Goal: Task Accomplishment & Management: Manage account settings

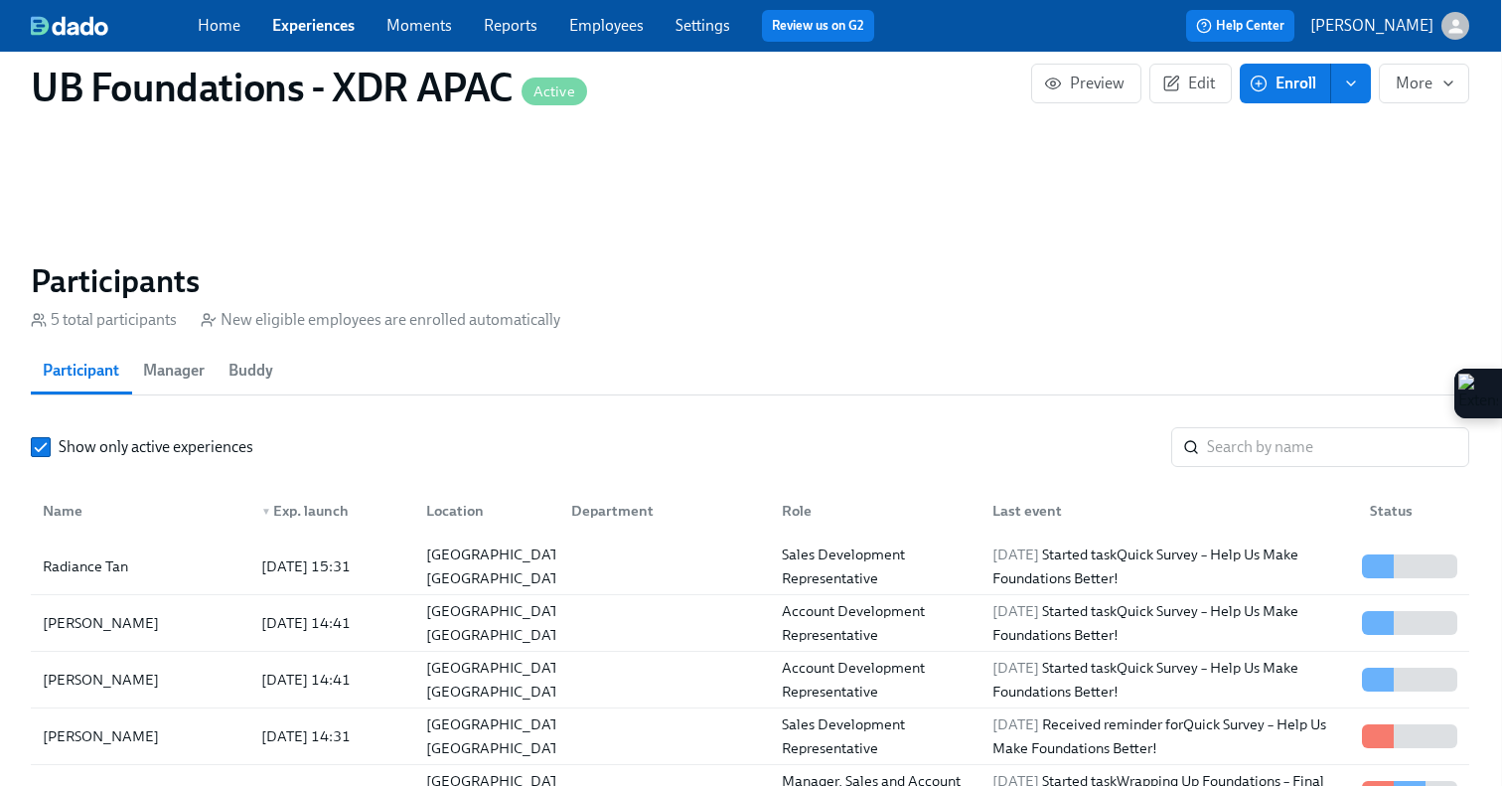
scroll to position [1574, 1]
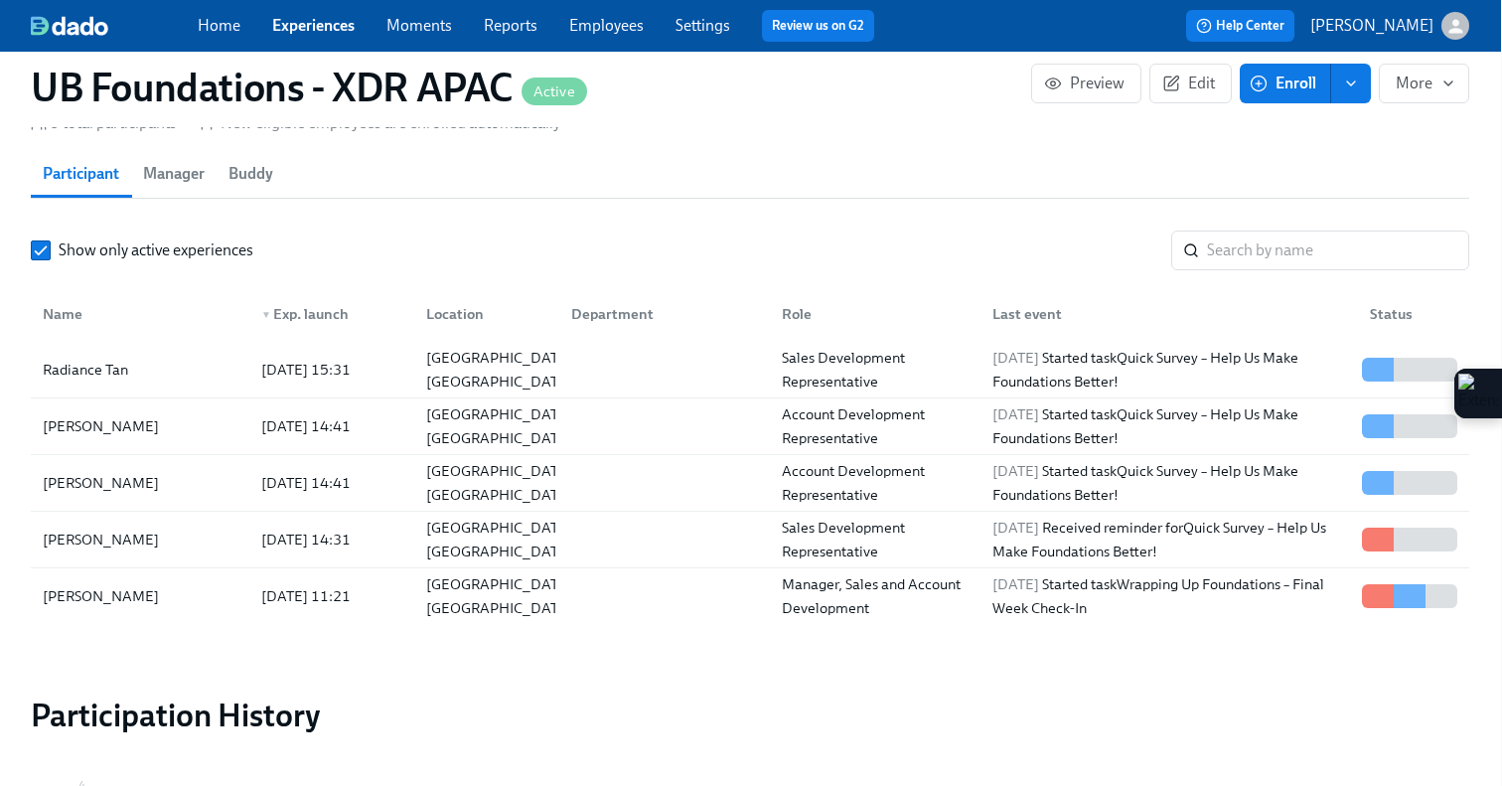
click at [334, 16] on link "Experiences" at bounding box center [313, 25] width 82 height 19
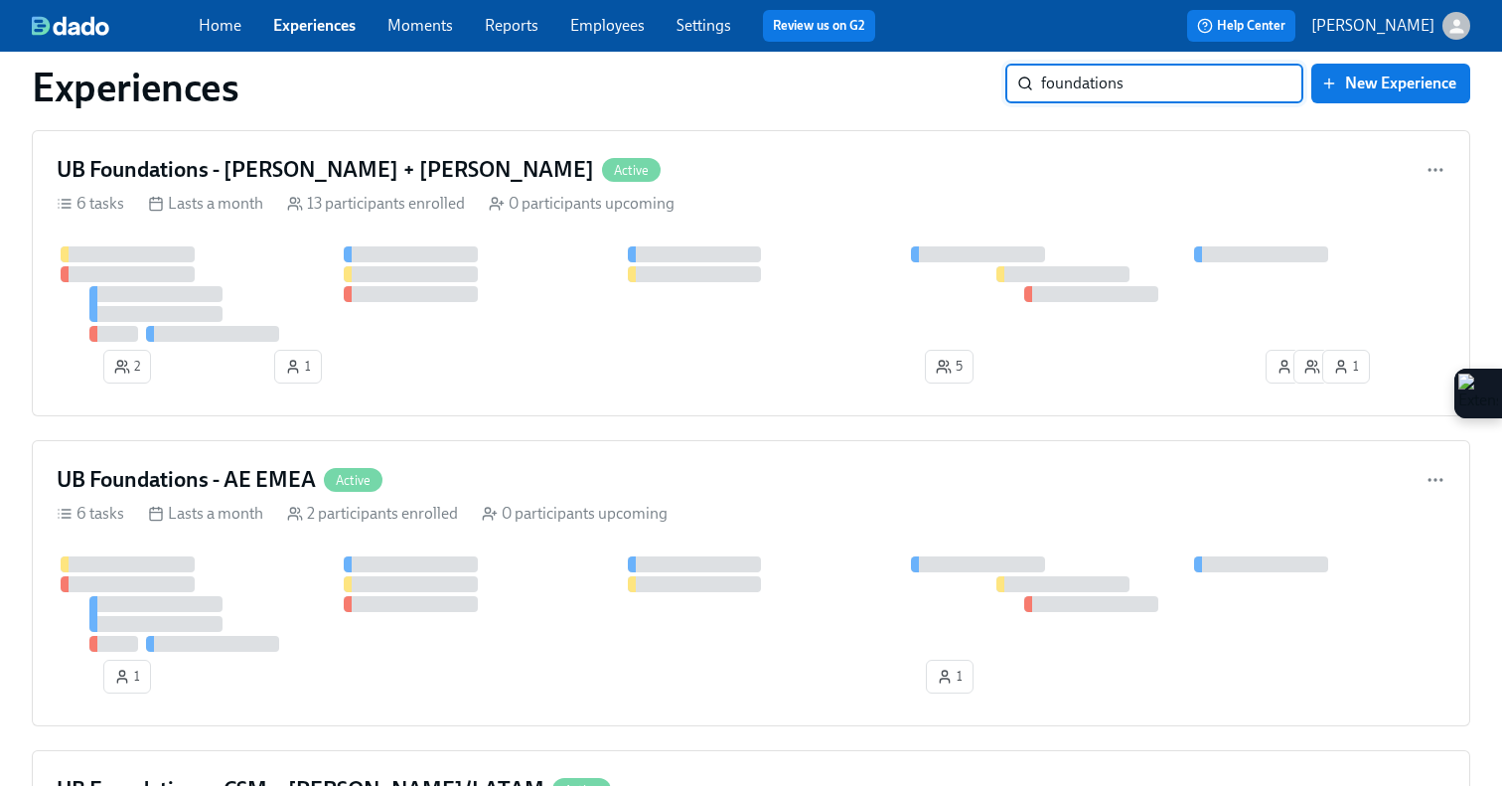
scroll to position [1339, 0]
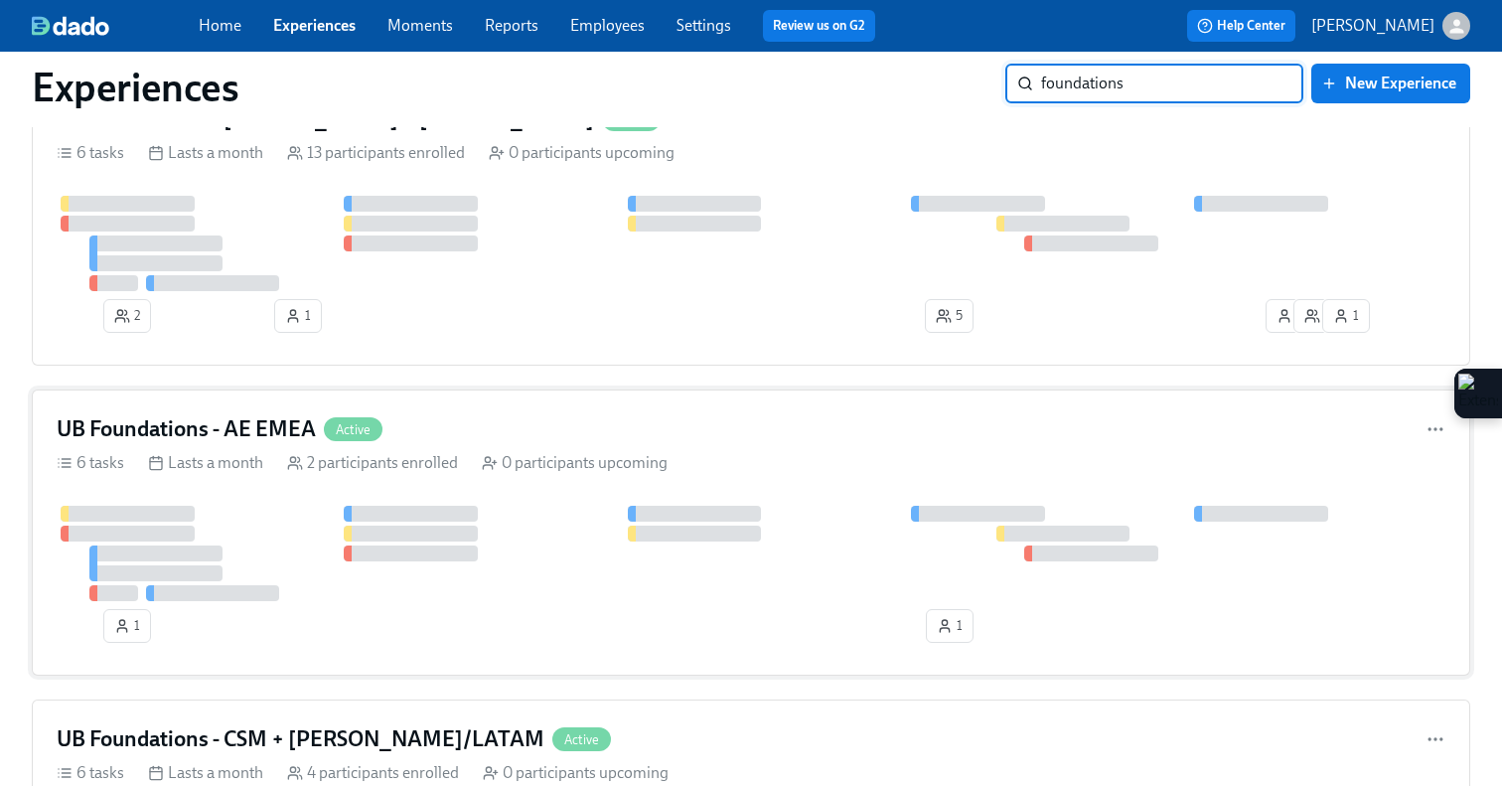
type input "foundations"
click at [625, 429] on div "UB Foundations - AE EMEA Active" at bounding box center [751, 429] width 1389 height 30
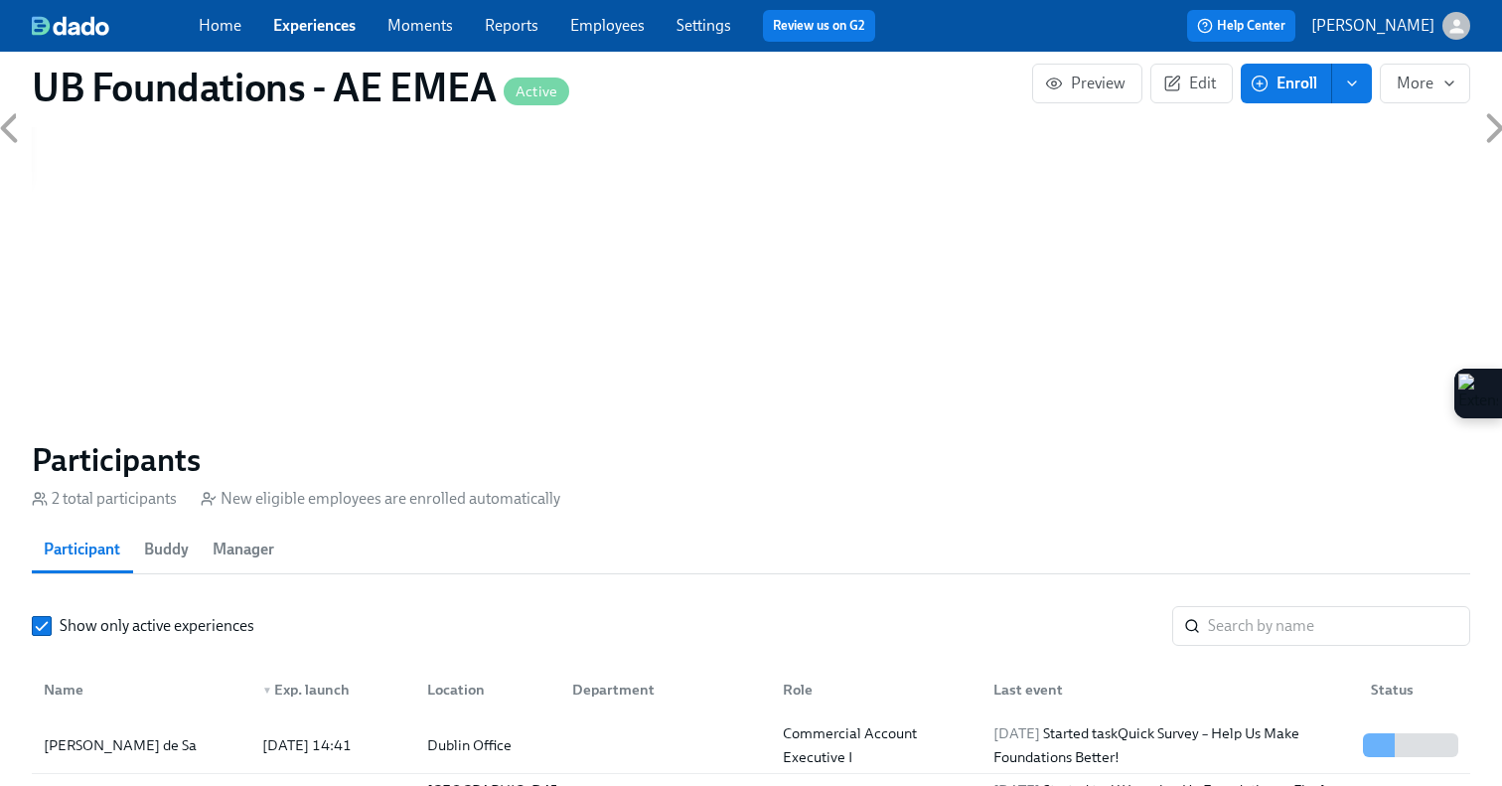
scroll to position [1305, 0]
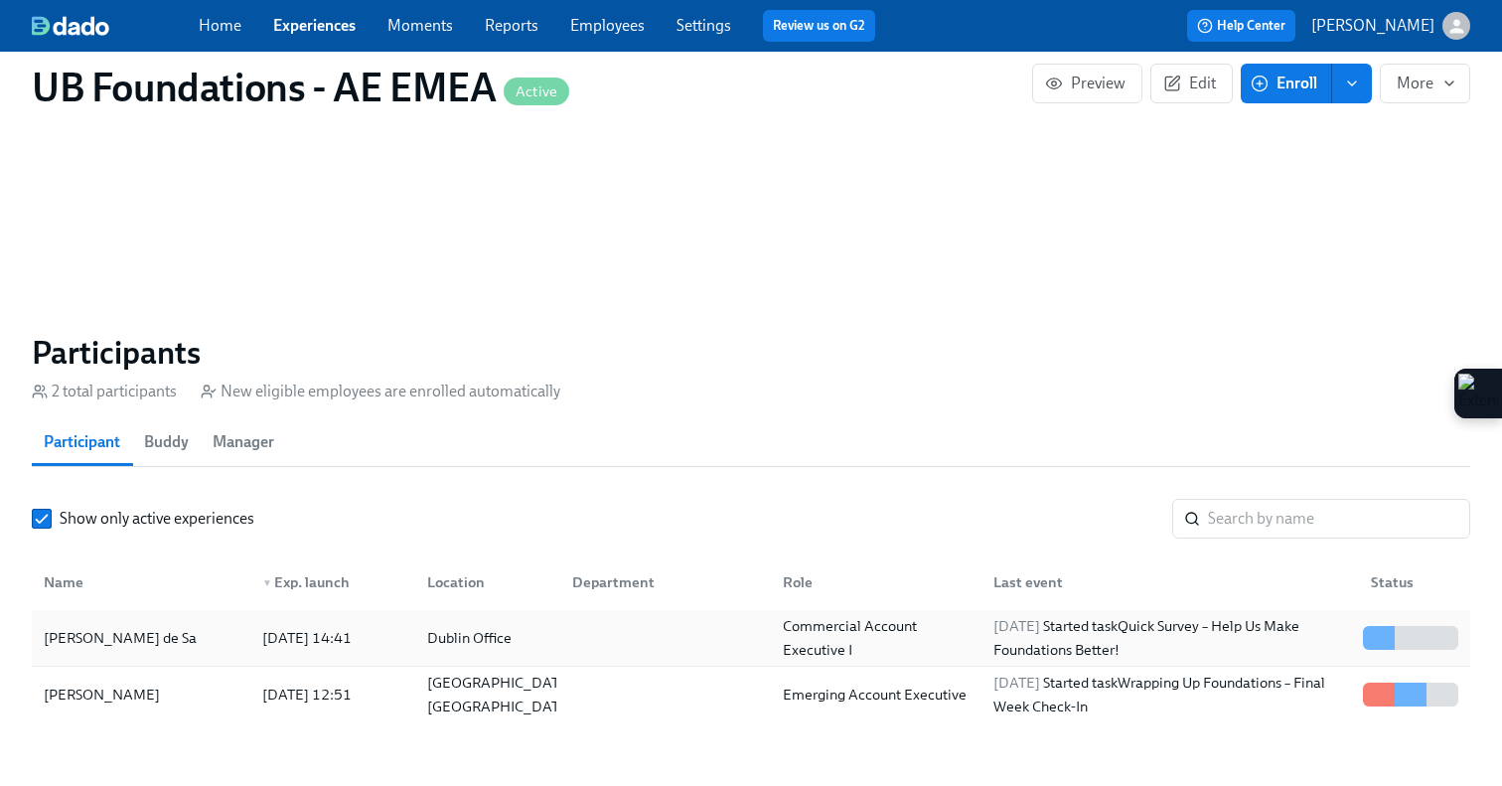
click at [416, 618] on div "Dublin Office" at bounding box center [483, 638] width 145 height 40
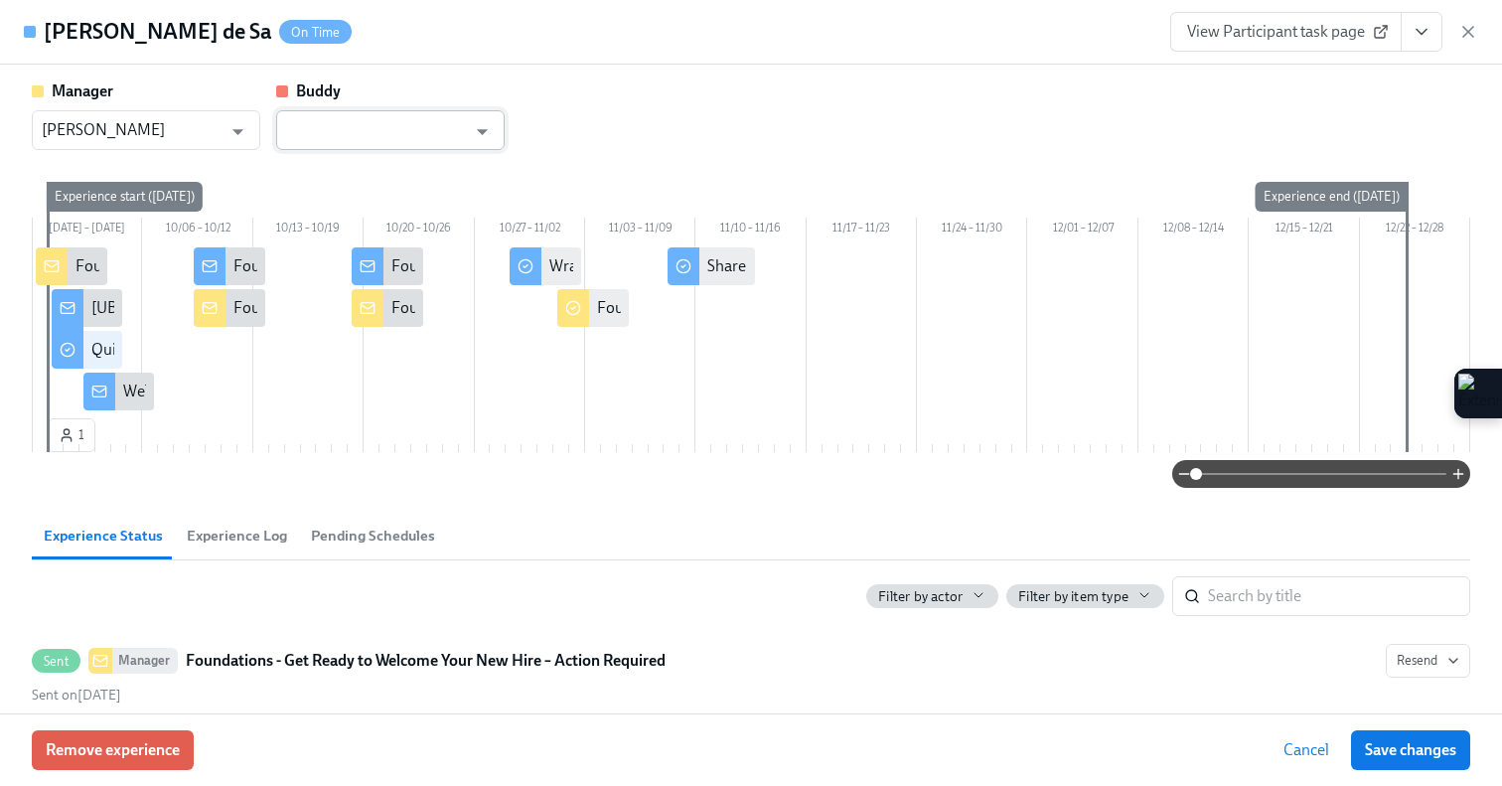
click at [378, 144] on input "text" at bounding box center [376, 130] width 180 height 40
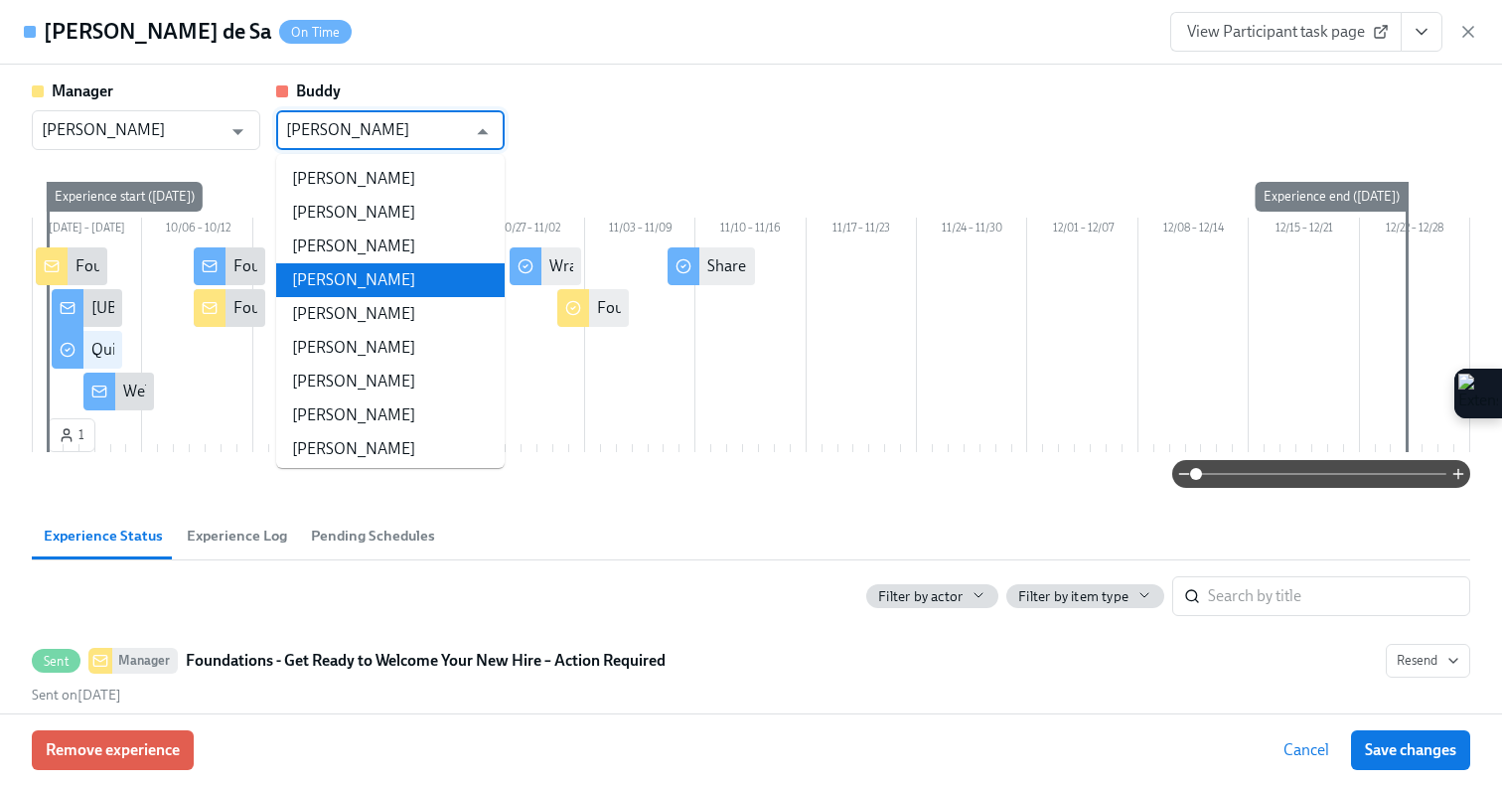
click at [357, 277] on li "[PERSON_NAME]" at bounding box center [390, 280] width 228 height 34
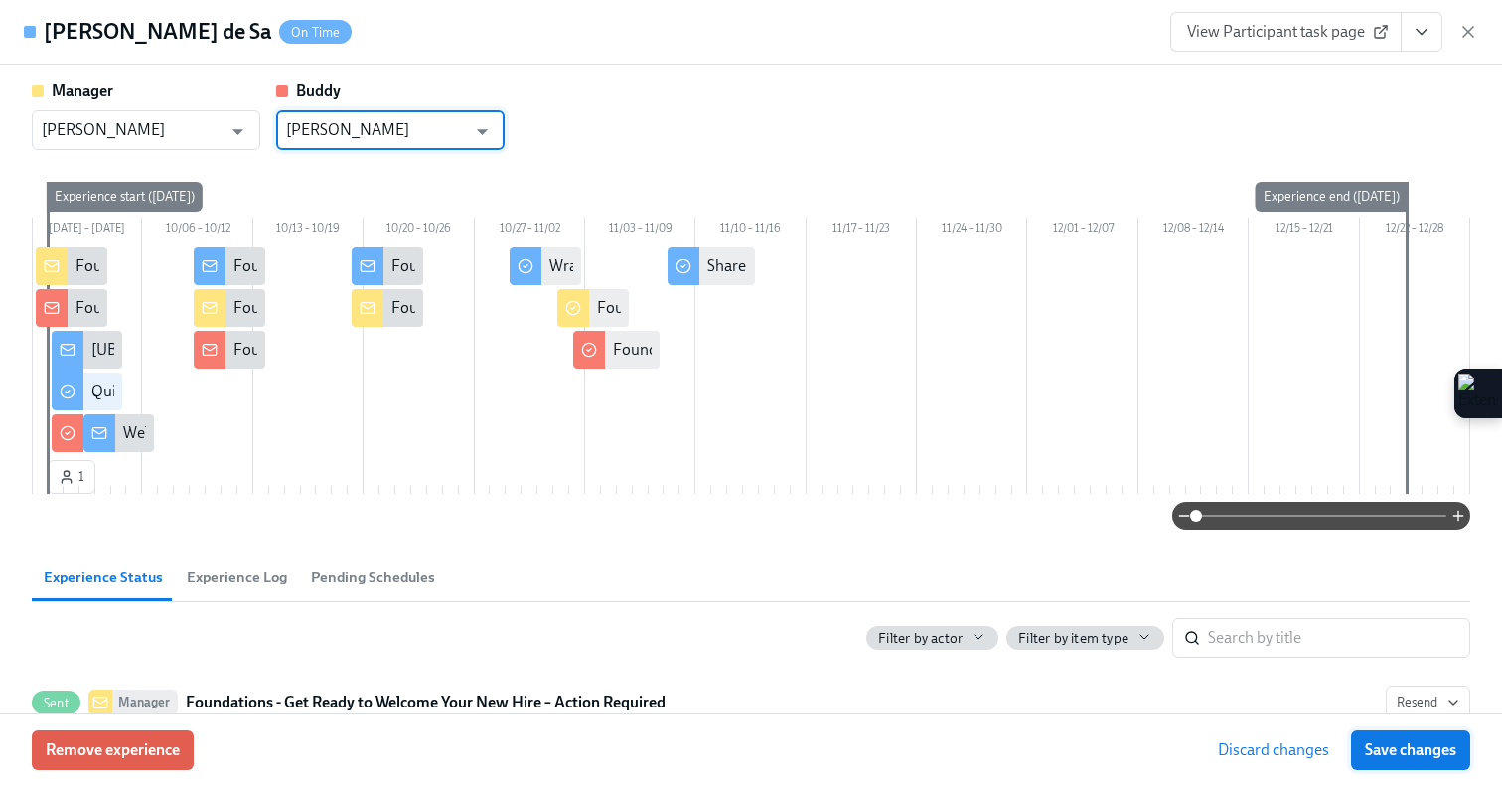
type input "[PERSON_NAME]"
click at [1395, 753] on span "Save changes" at bounding box center [1410, 750] width 91 height 20
type input "[PERSON_NAME]"
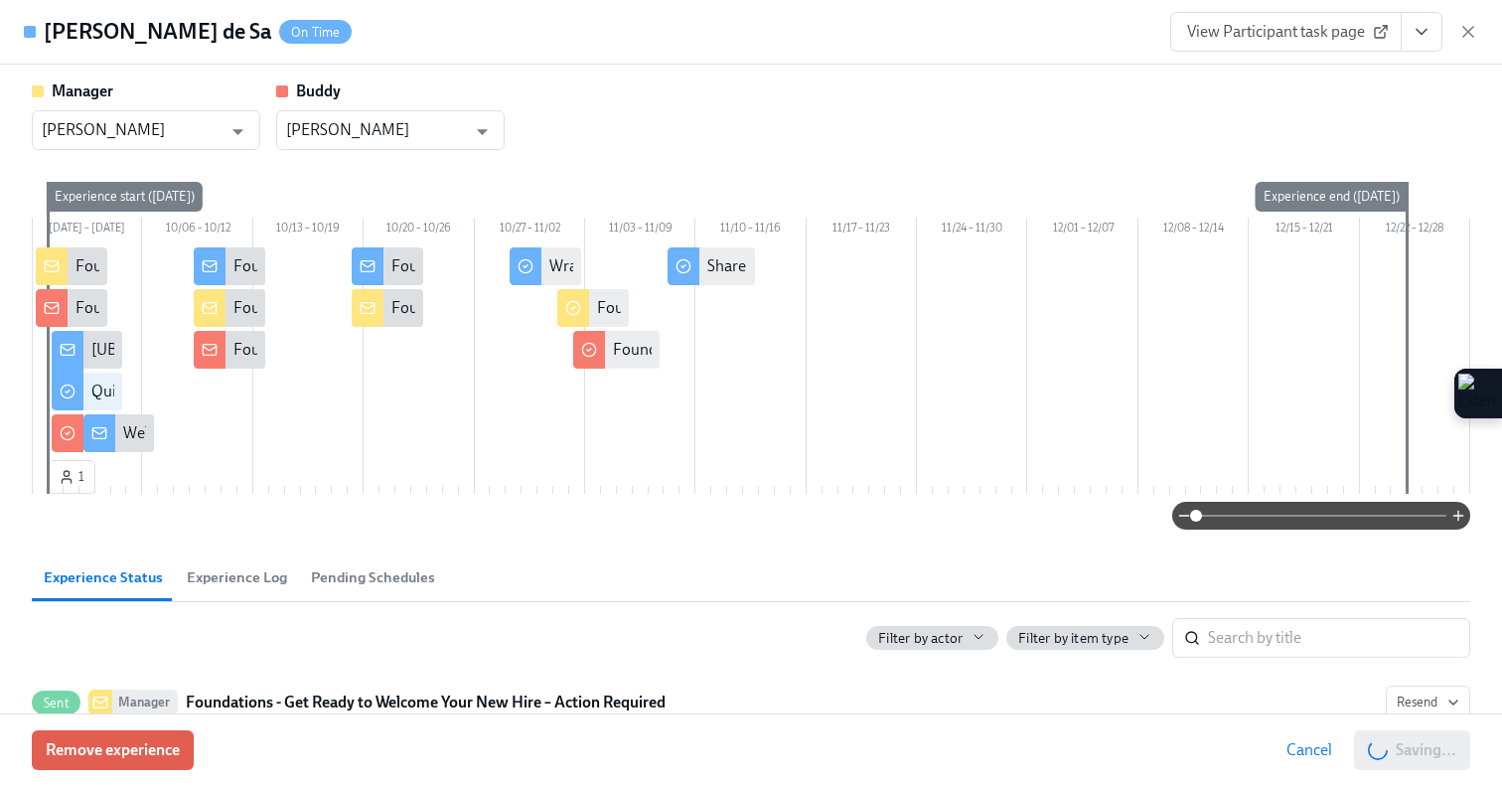
scroll to position [0, 3568]
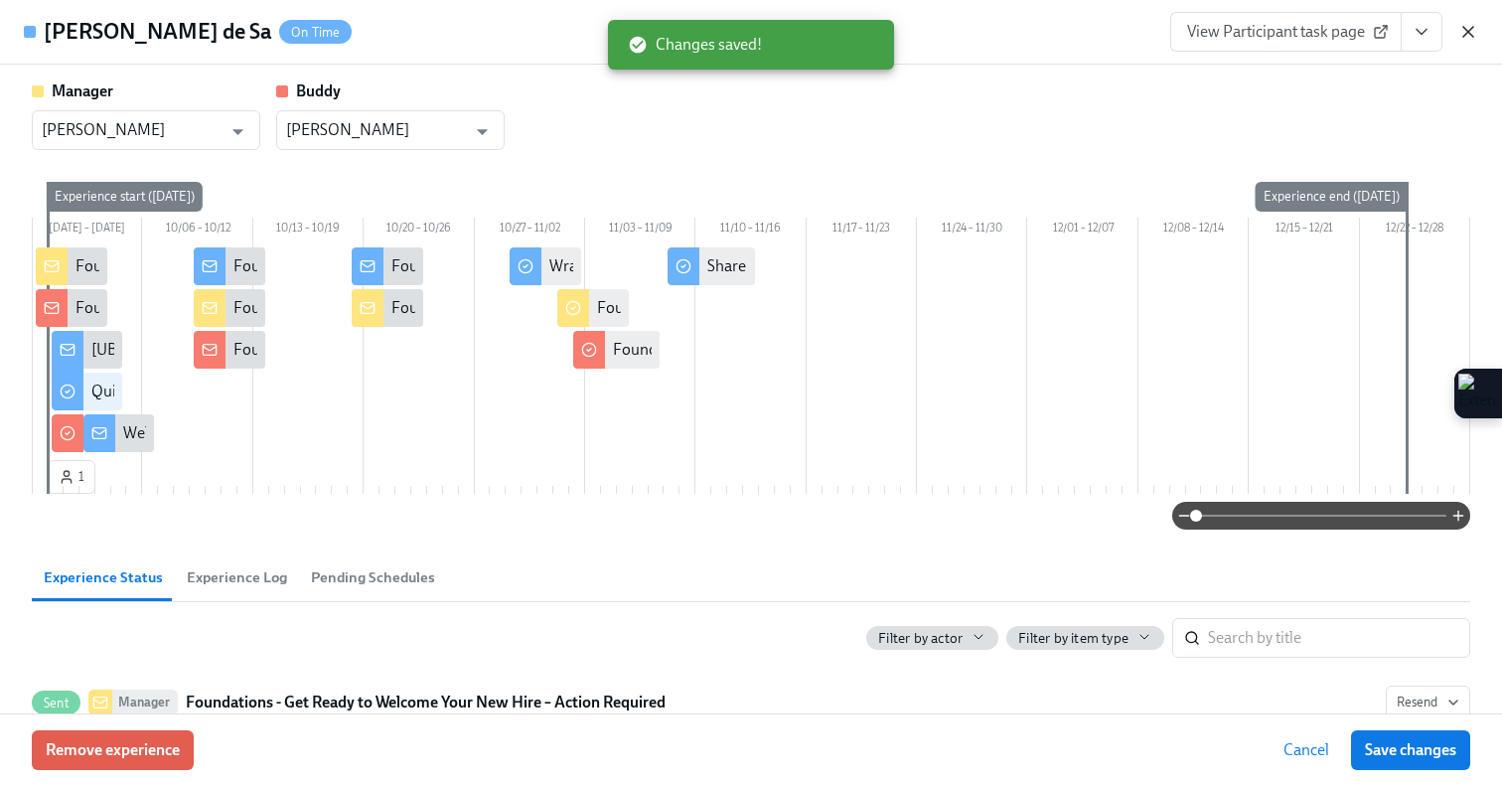
click at [1474, 25] on icon "button" at bounding box center [1468, 32] width 20 height 20
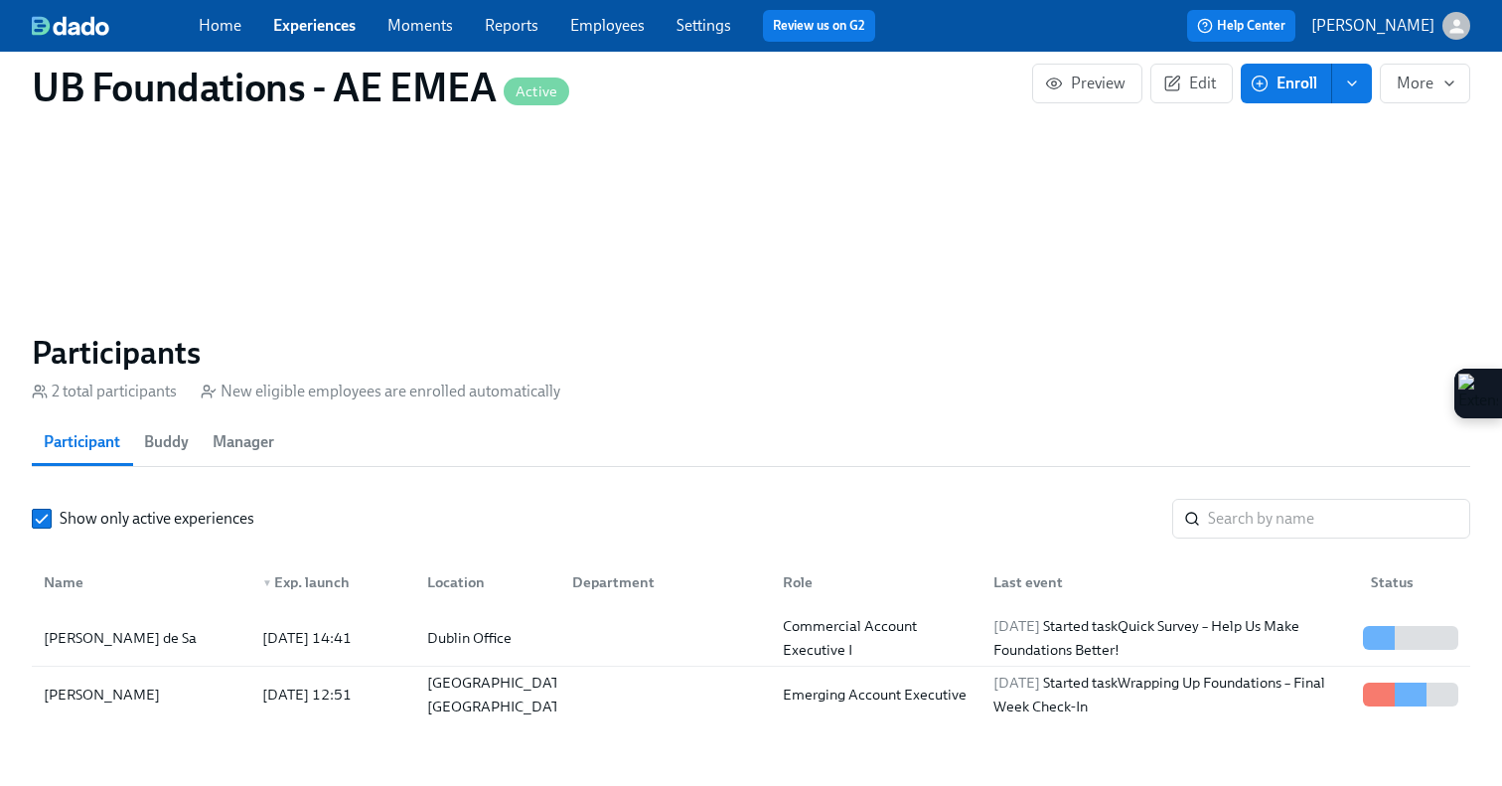
click at [293, 34] on link "Experiences" at bounding box center [314, 25] width 82 height 19
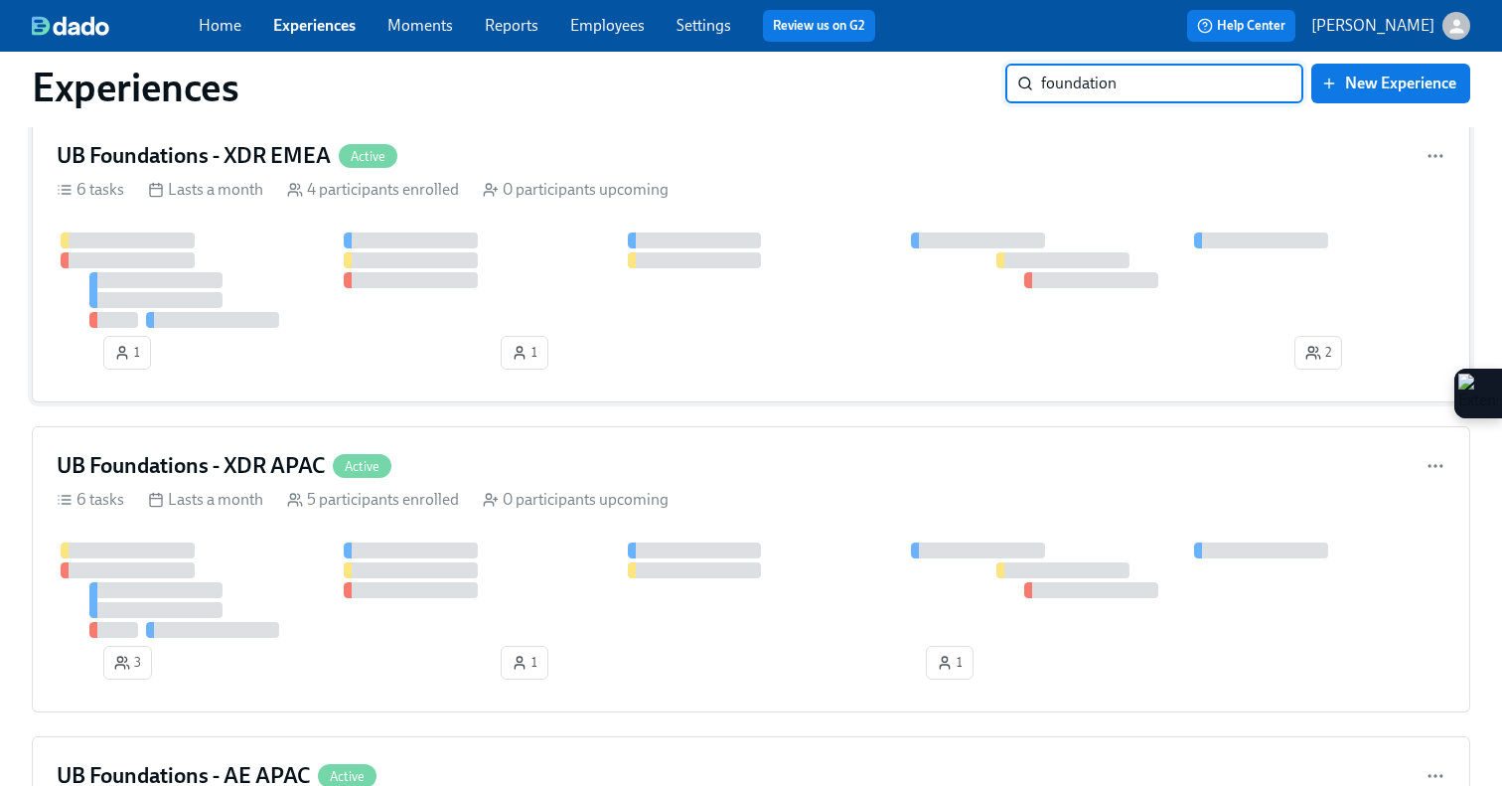
scroll to position [375, 0]
type input "foundation"
click at [541, 523] on div "UB Foundations - XDR APAC Active 6 tasks Lasts a month 5 participants enrolled …" at bounding box center [751, 567] width 1438 height 286
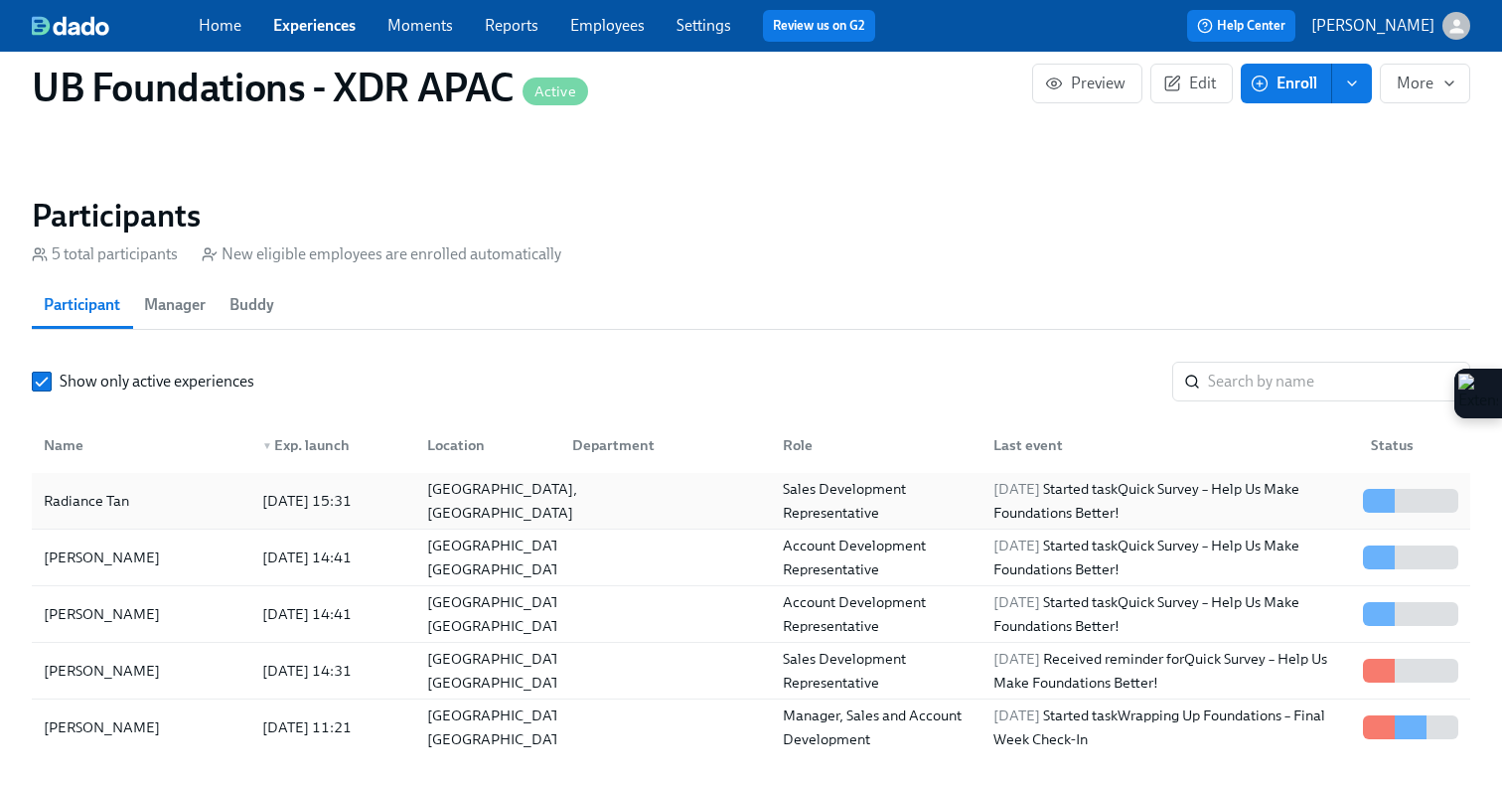
scroll to position [1444, 0]
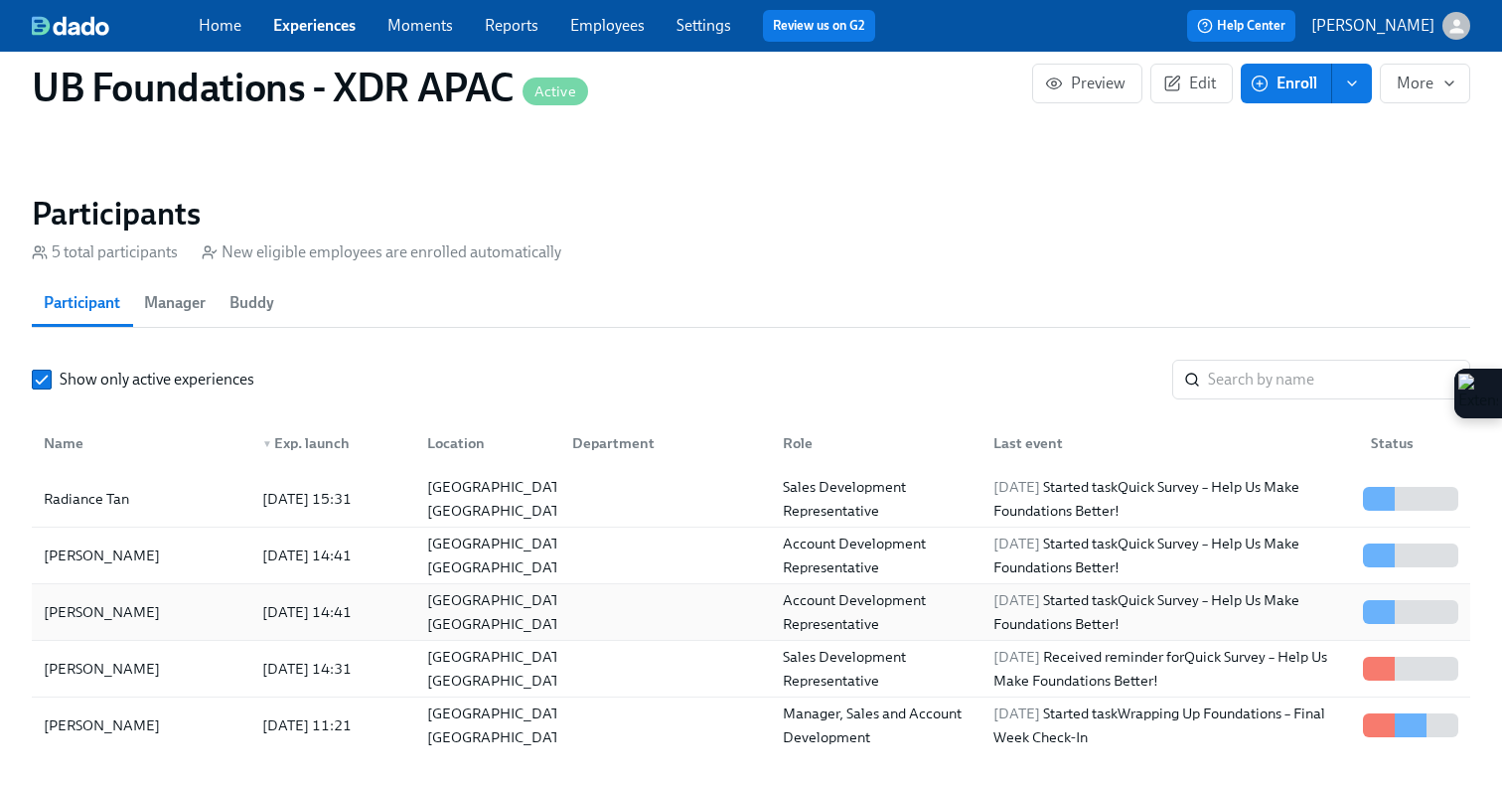
click at [215, 592] on div "[PERSON_NAME]" at bounding box center [141, 612] width 211 height 40
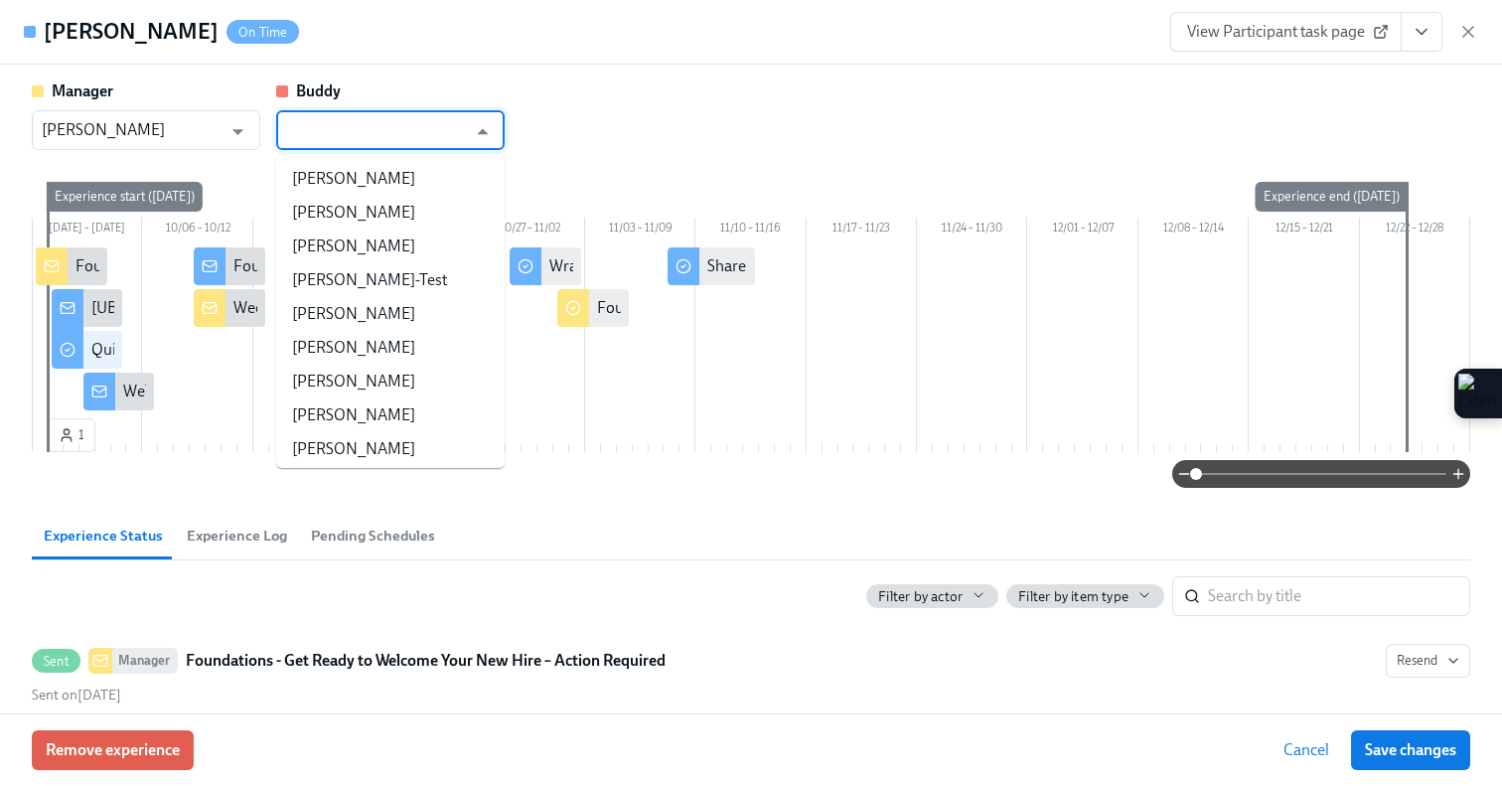
click at [440, 146] on input "text" at bounding box center [376, 130] width 180 height 40
type input "rin"
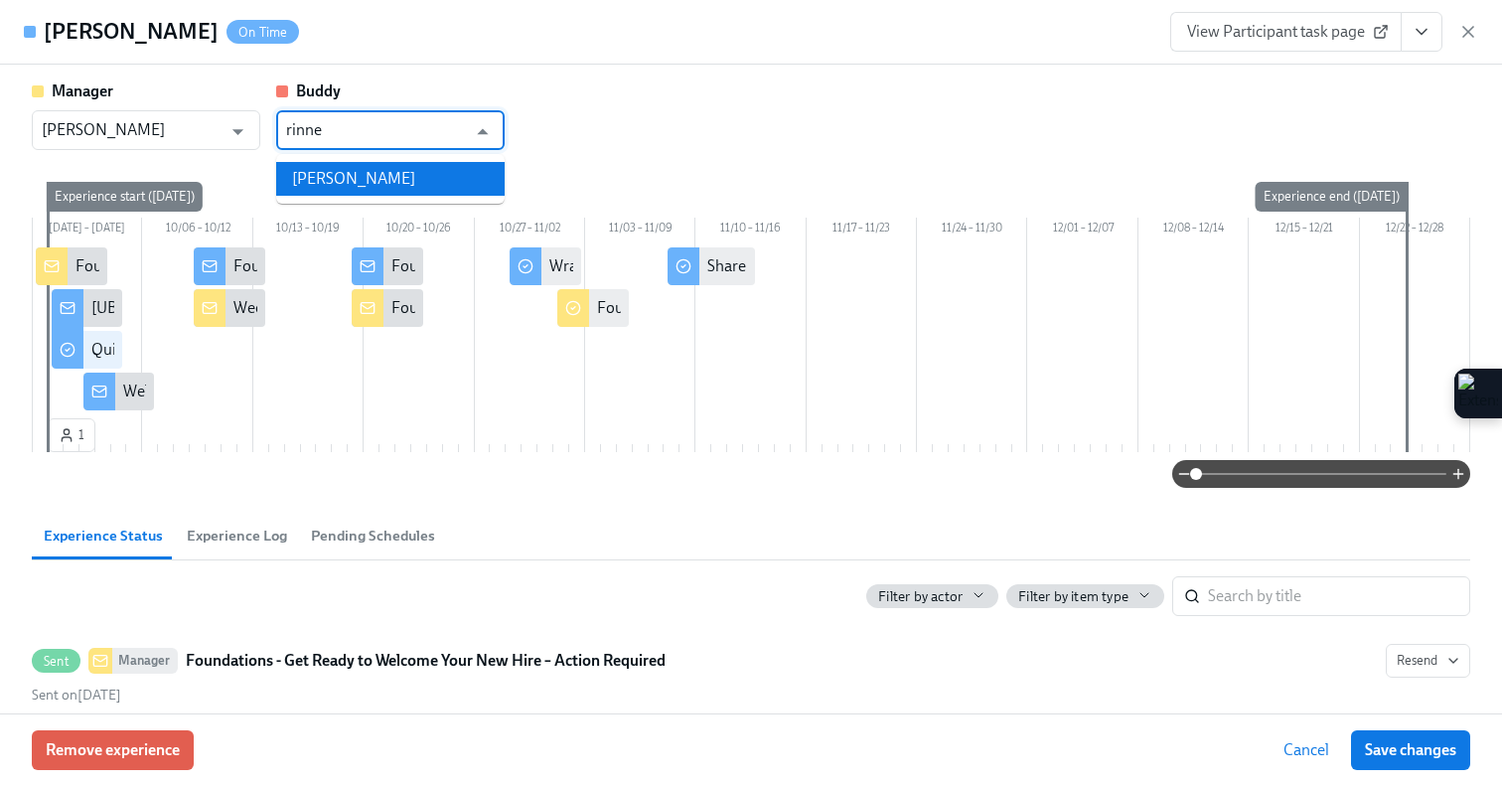
click at [367, 189] on li "[PERSON_NAME]" at bounding box center [390, 179] width 228 height 34
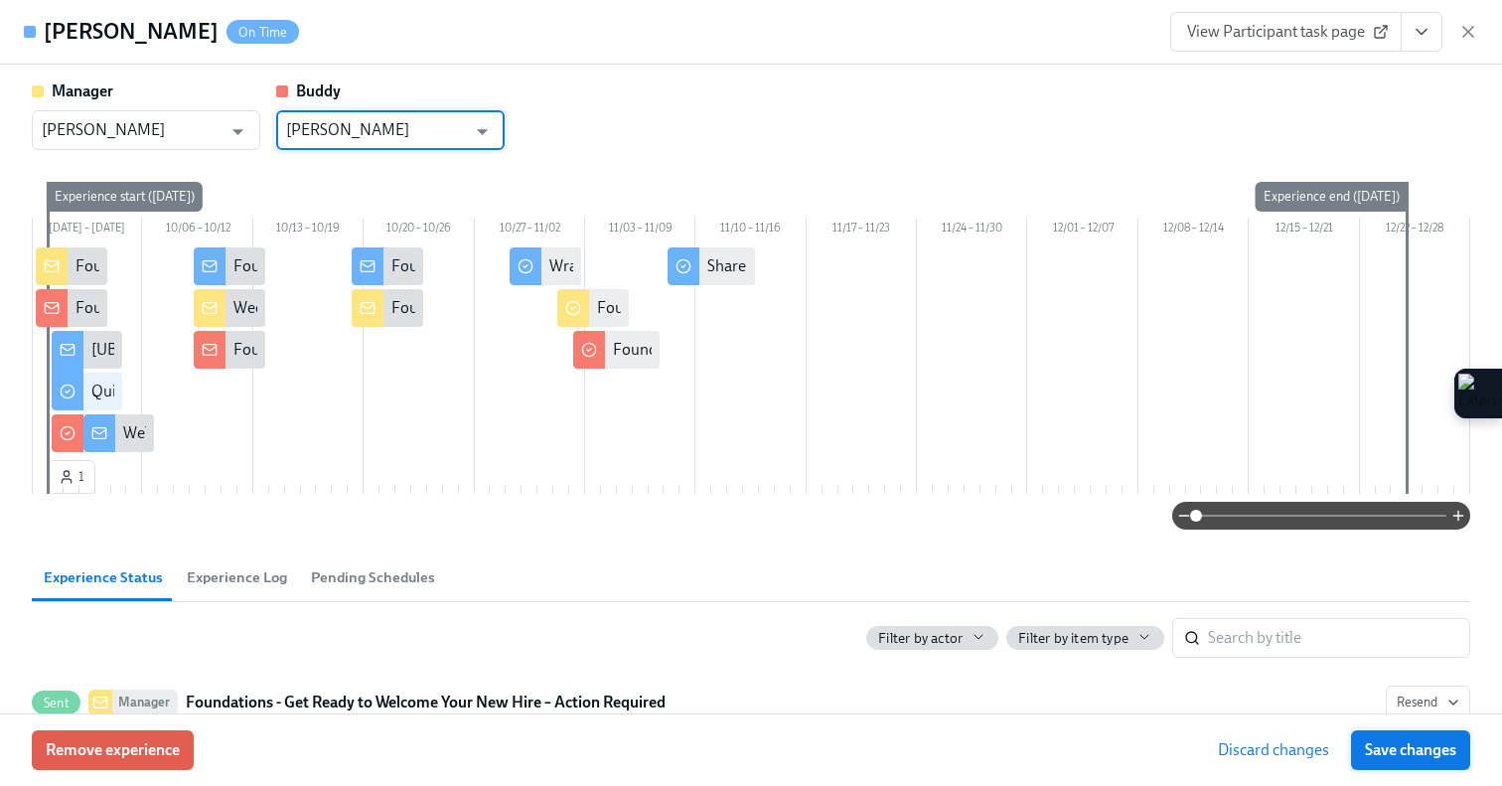
type input "[PERSON_NAME]"
click at [1377, 753] on span "Save changes" at bounding box center [1410, 750] width 91 height 20
type input "[PERSON_NAME]"
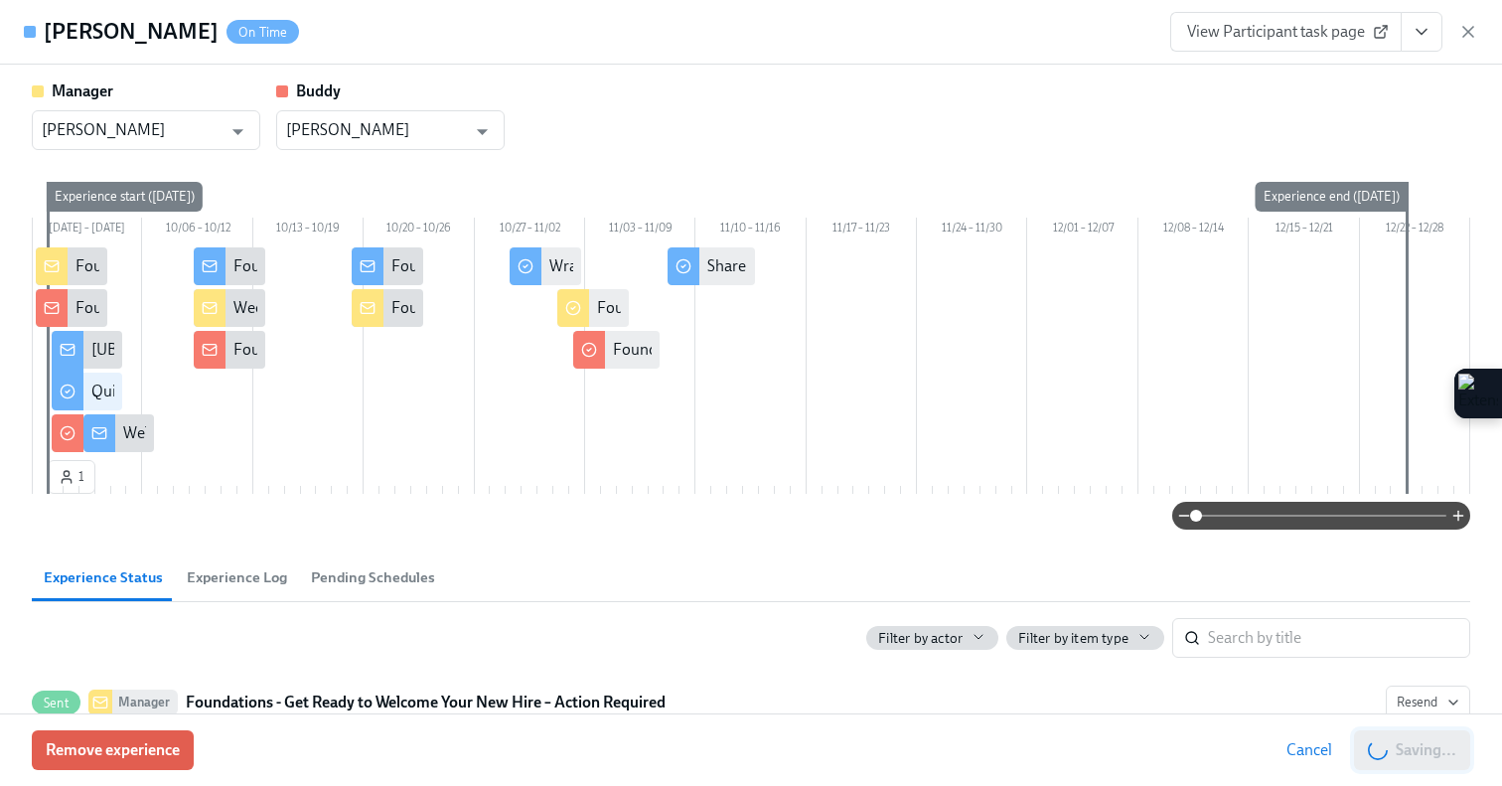
scroll to position [0, 6394]
click at [1400, 736] on button "Save changes" at bounding box center [1410, 750] width 119 height 40
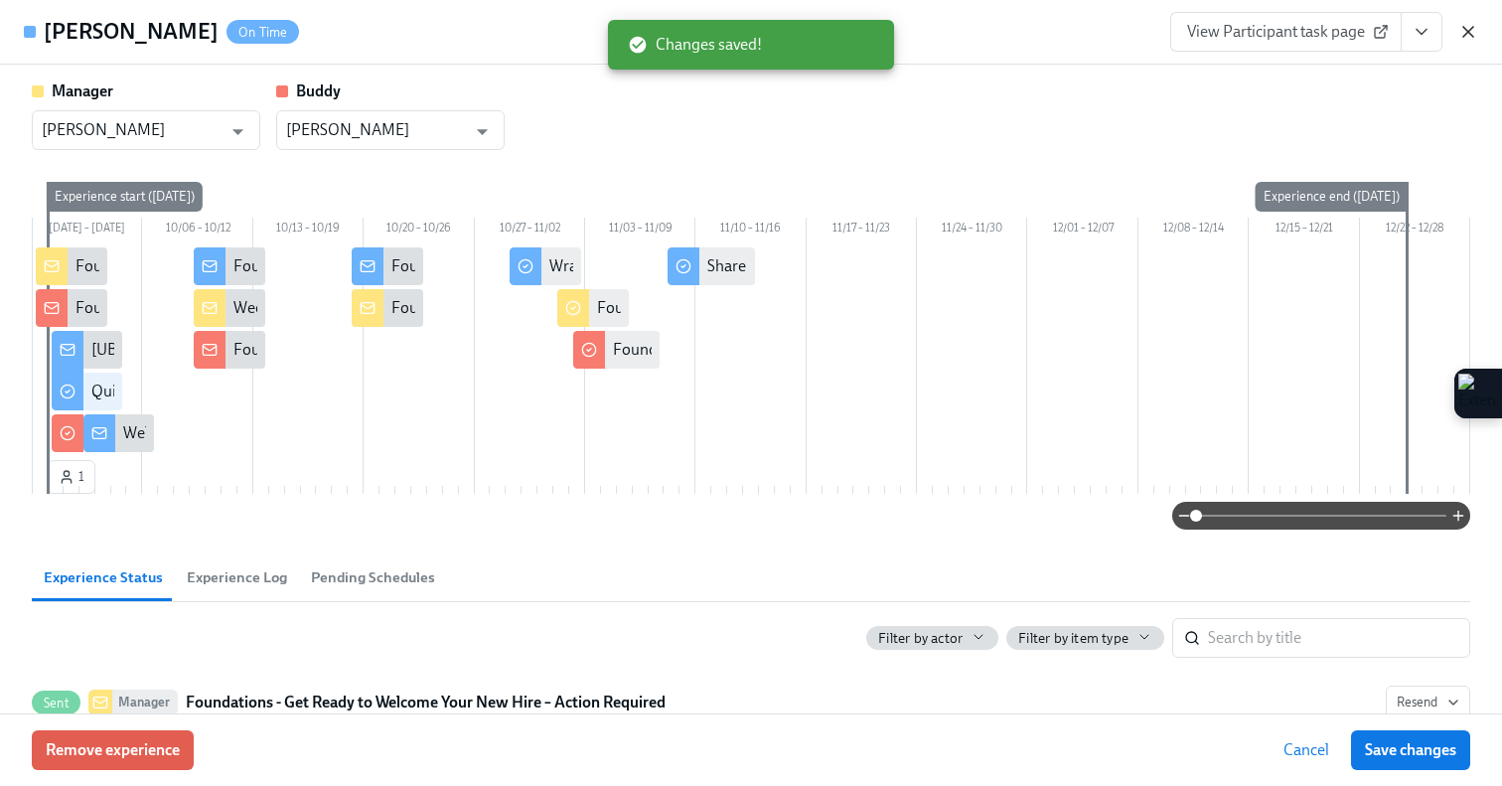
click at [1474, 28] on icon "button" at bounding box center [1468, 32] width 20 height 20
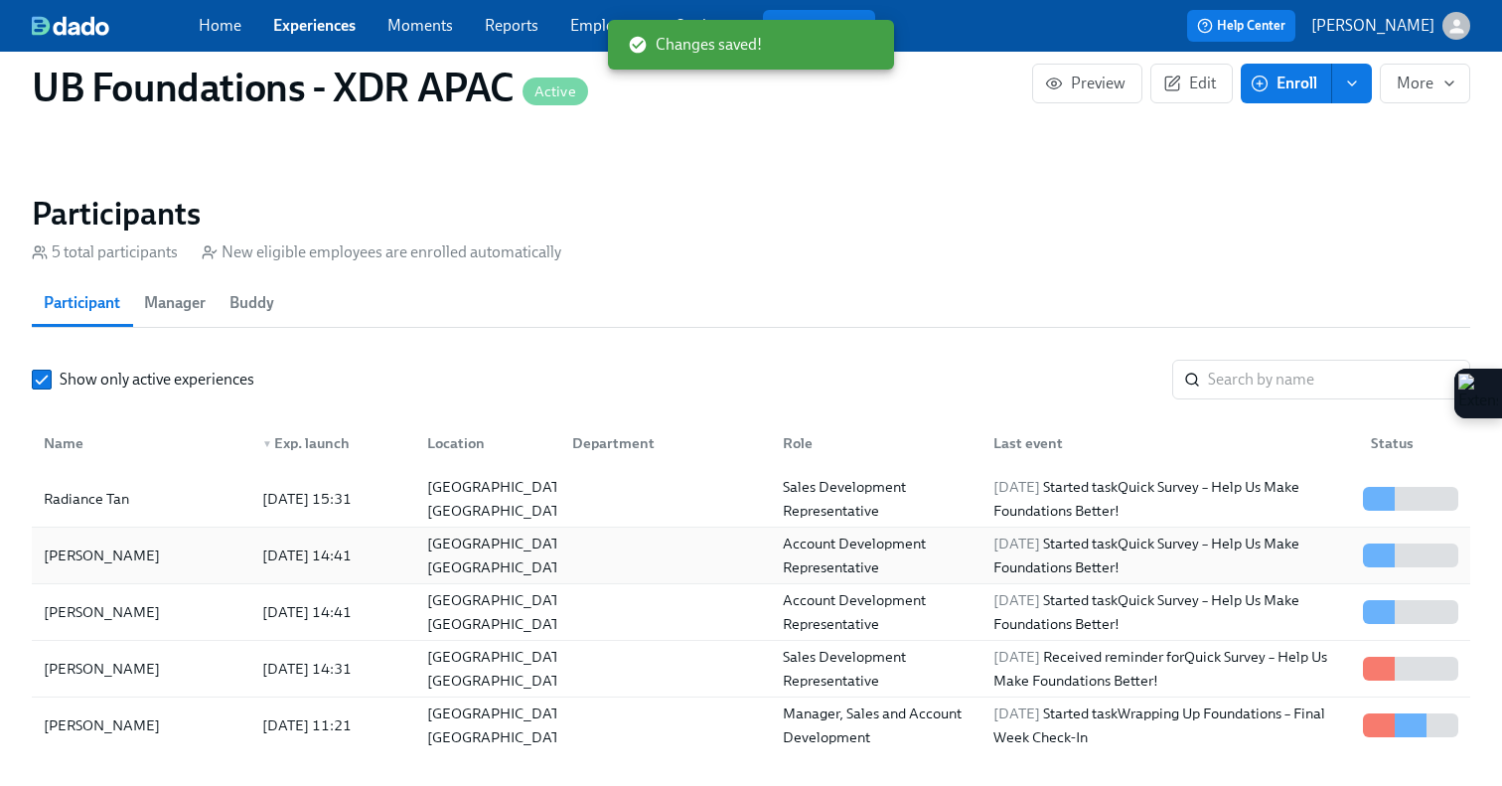
click at [108, 543] on div "[PERSON_NAME]" at bounding box center [102, 555] width 132 height 24
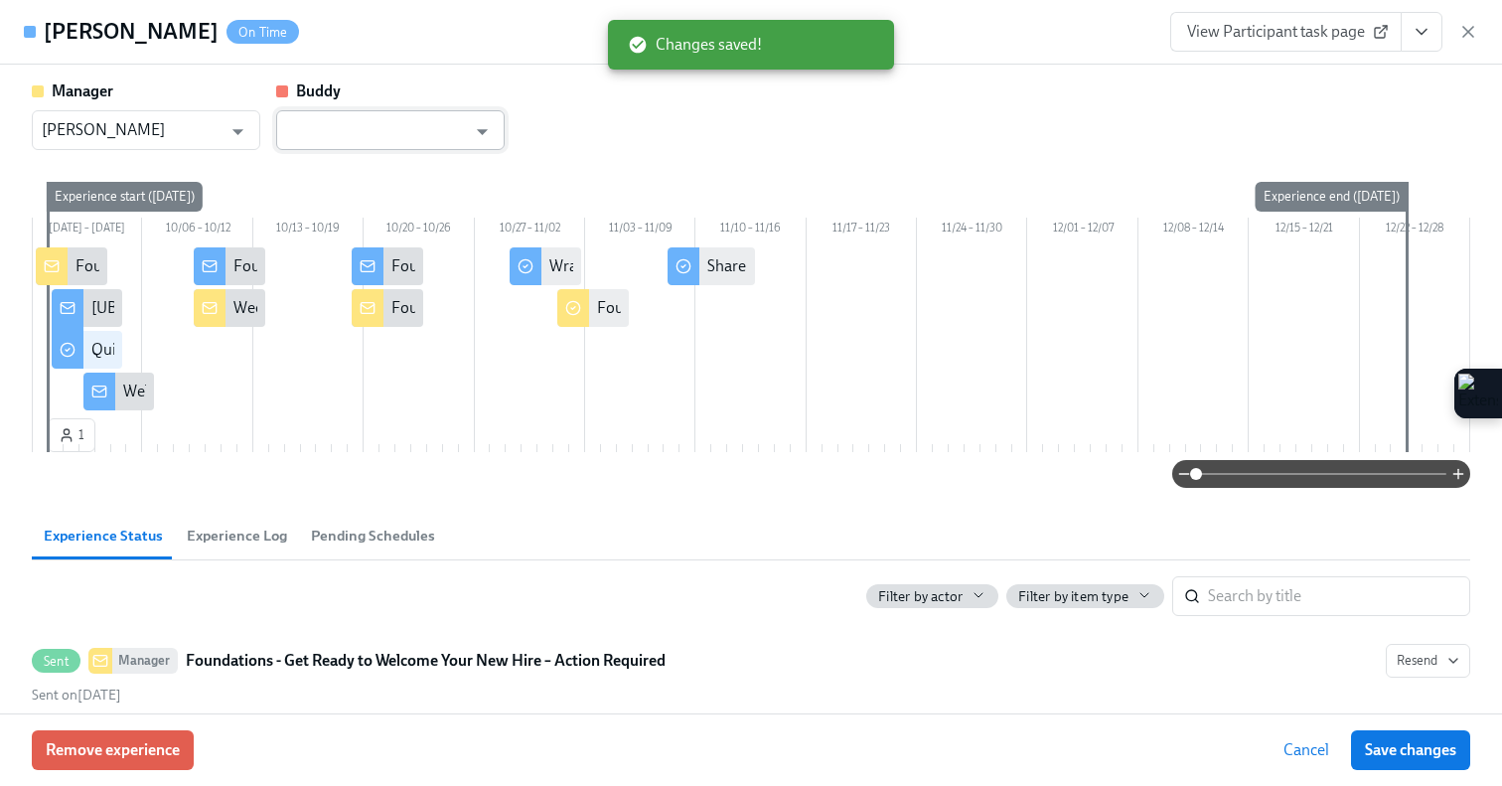
click at [433, 120] on input "text" at bounding box center [376, 130] width 180 height 40
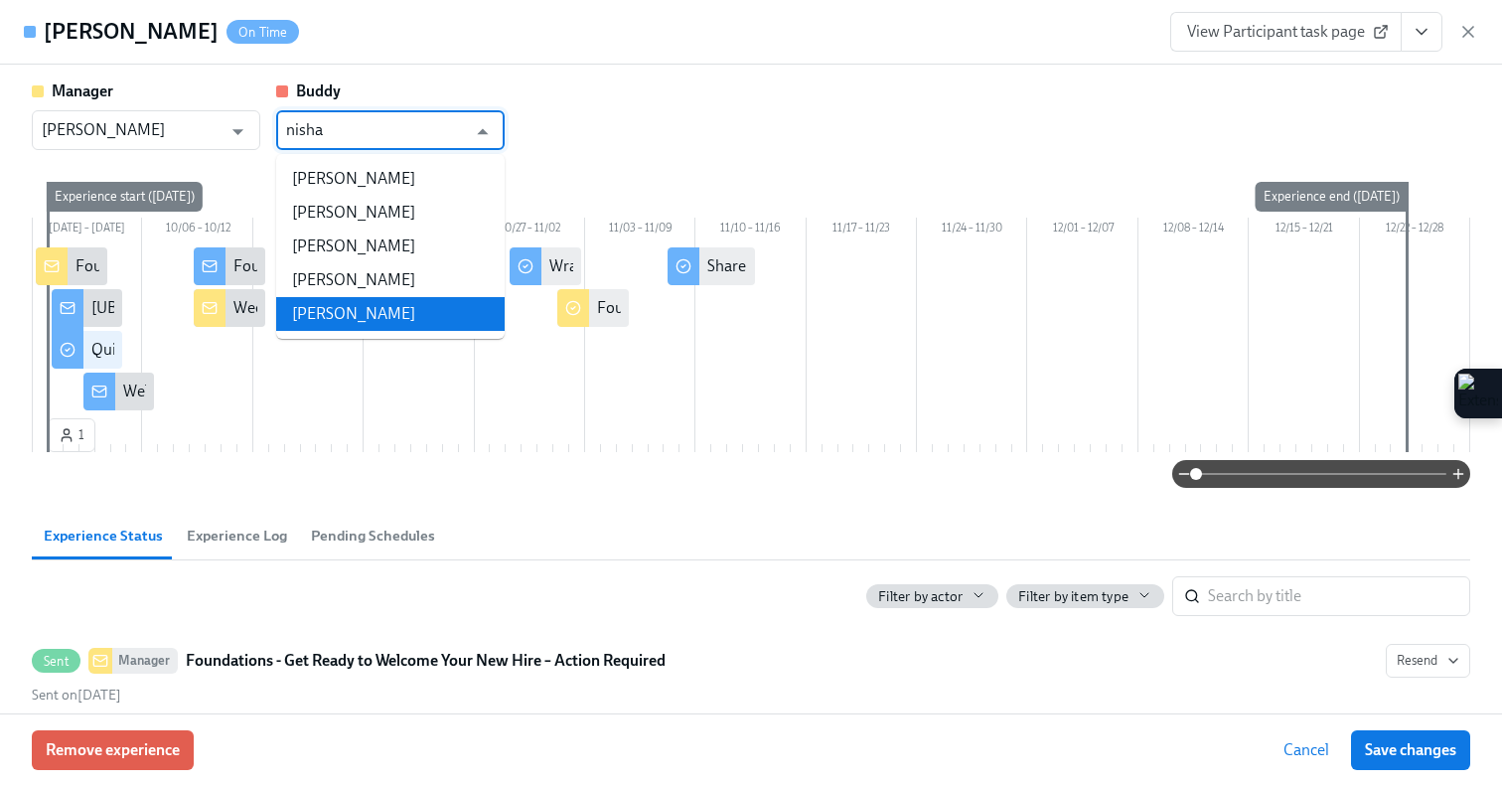
type input "nisha"
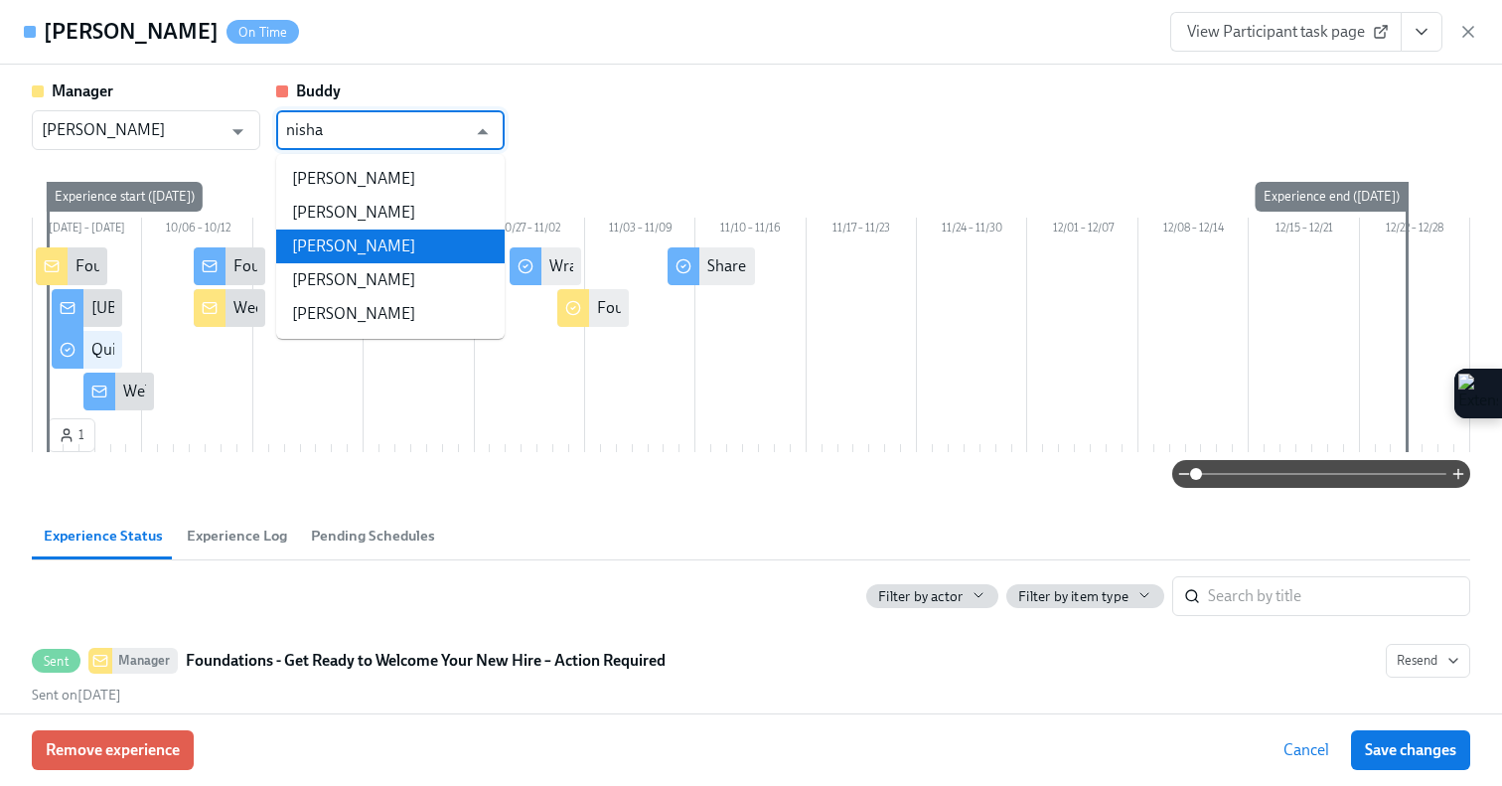
click at [324, 250] on li "[PERSON_NAME]" at bounding box center [390, 246] width 228 height 34
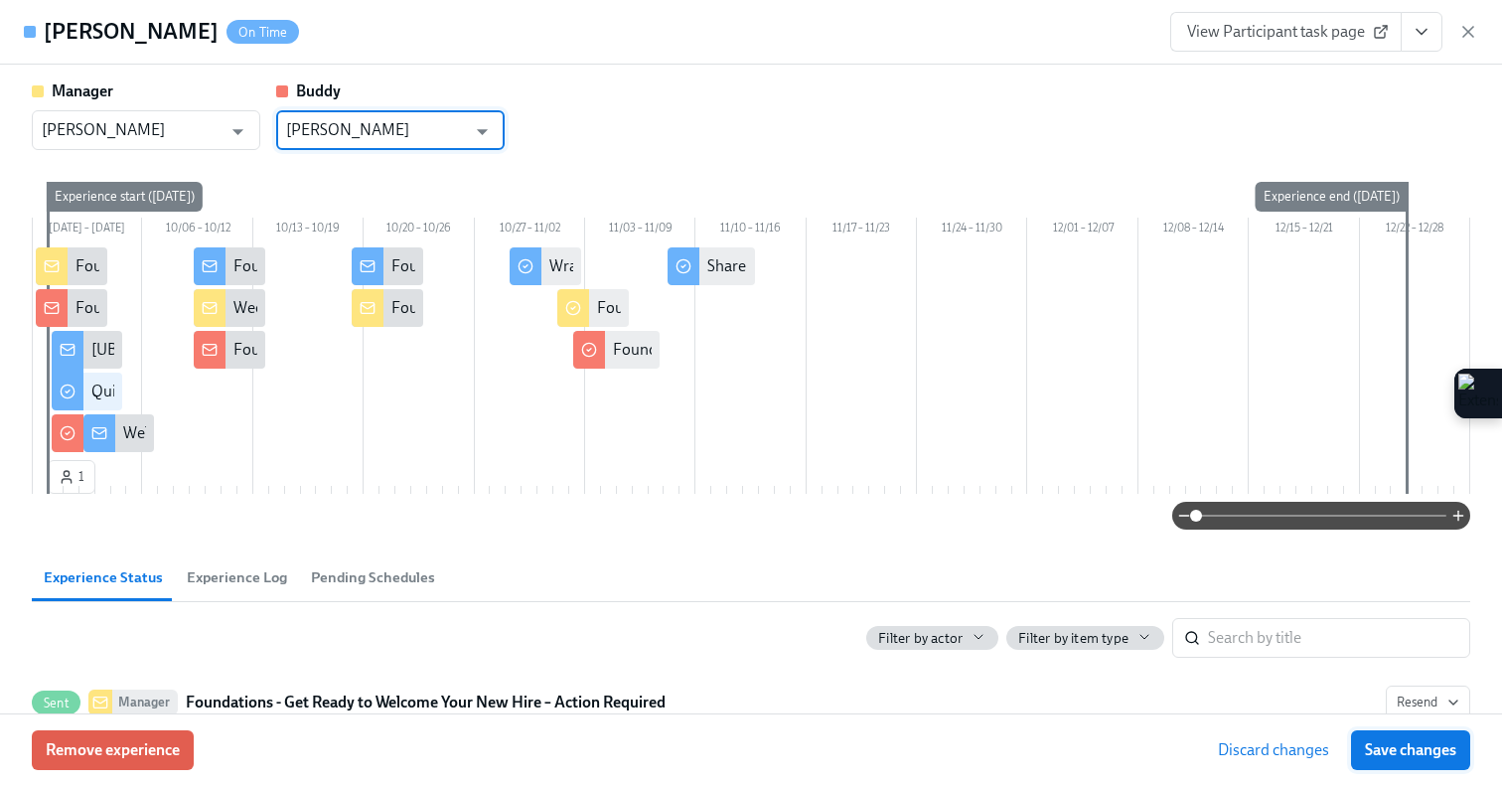
type input "[PERSON_NAME]"
click at [1381, 745] on span "Save changes" at bounding box center [1410, 750] width 91 height 20
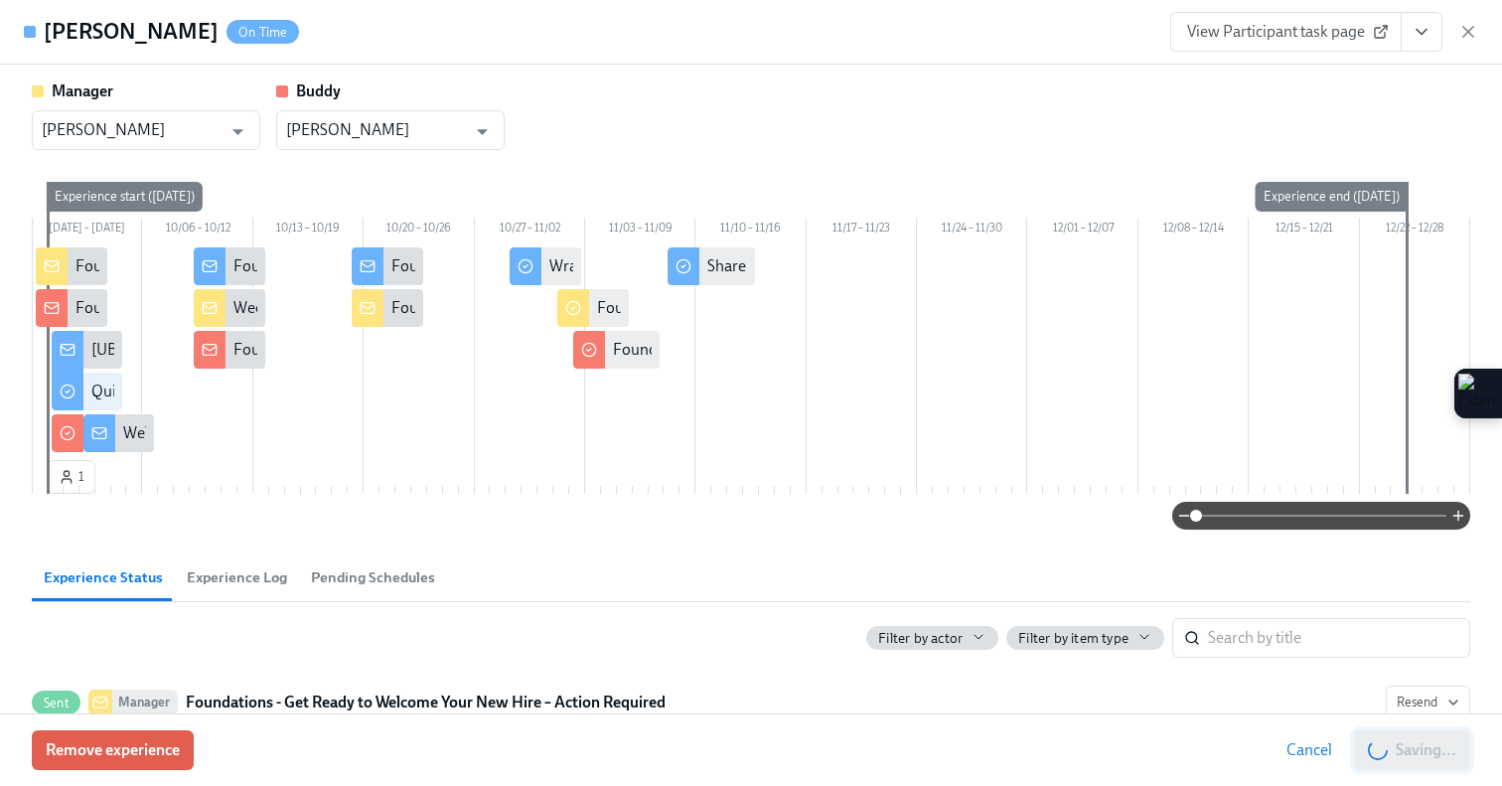
type input "[PERSON_NAME]"
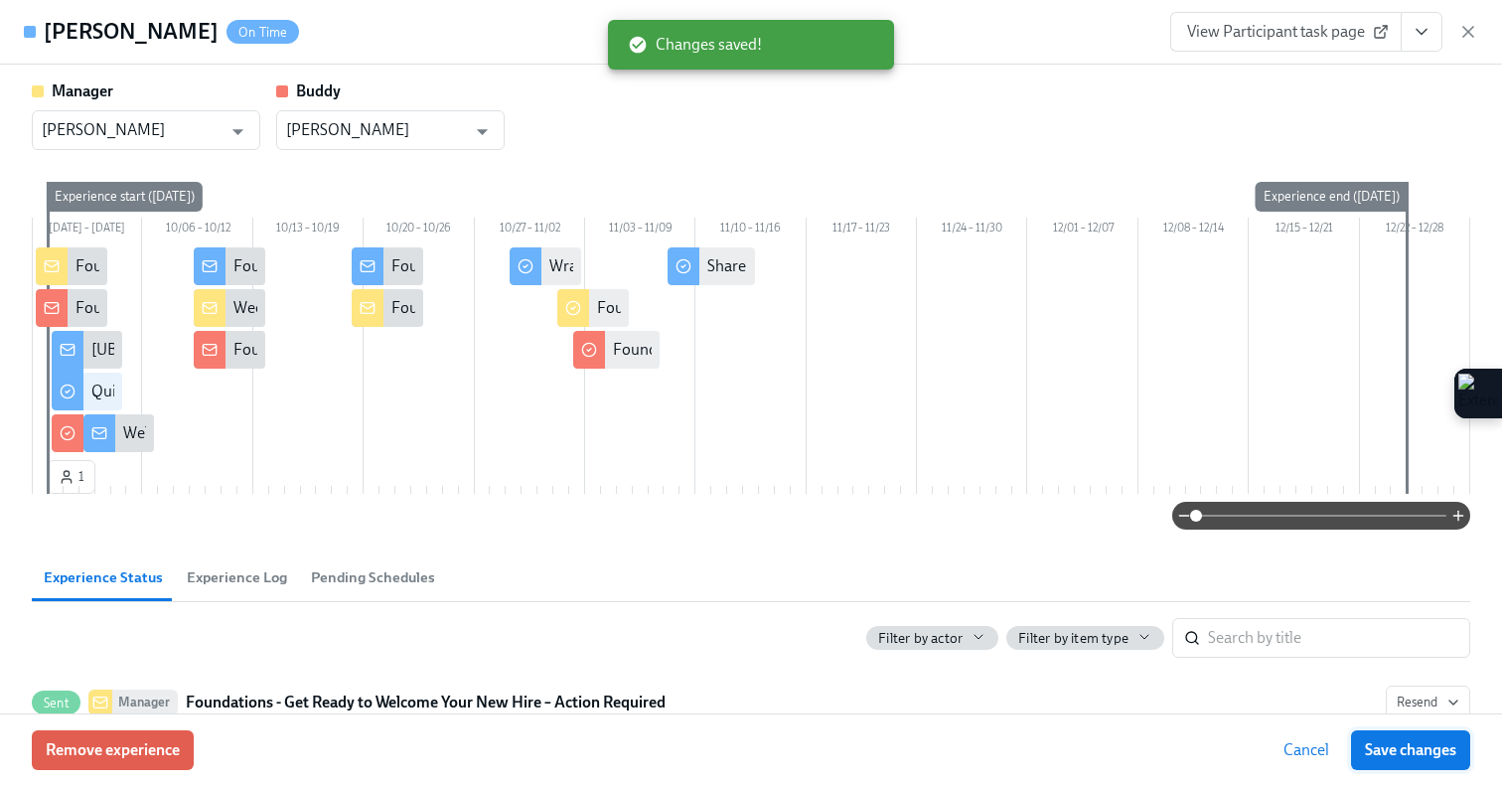
click at [1416, 747] on span "Save changes" at bounding box center [1410, 750] width 91 height 20
